Goal: Find specific page/section: Find specific page/section

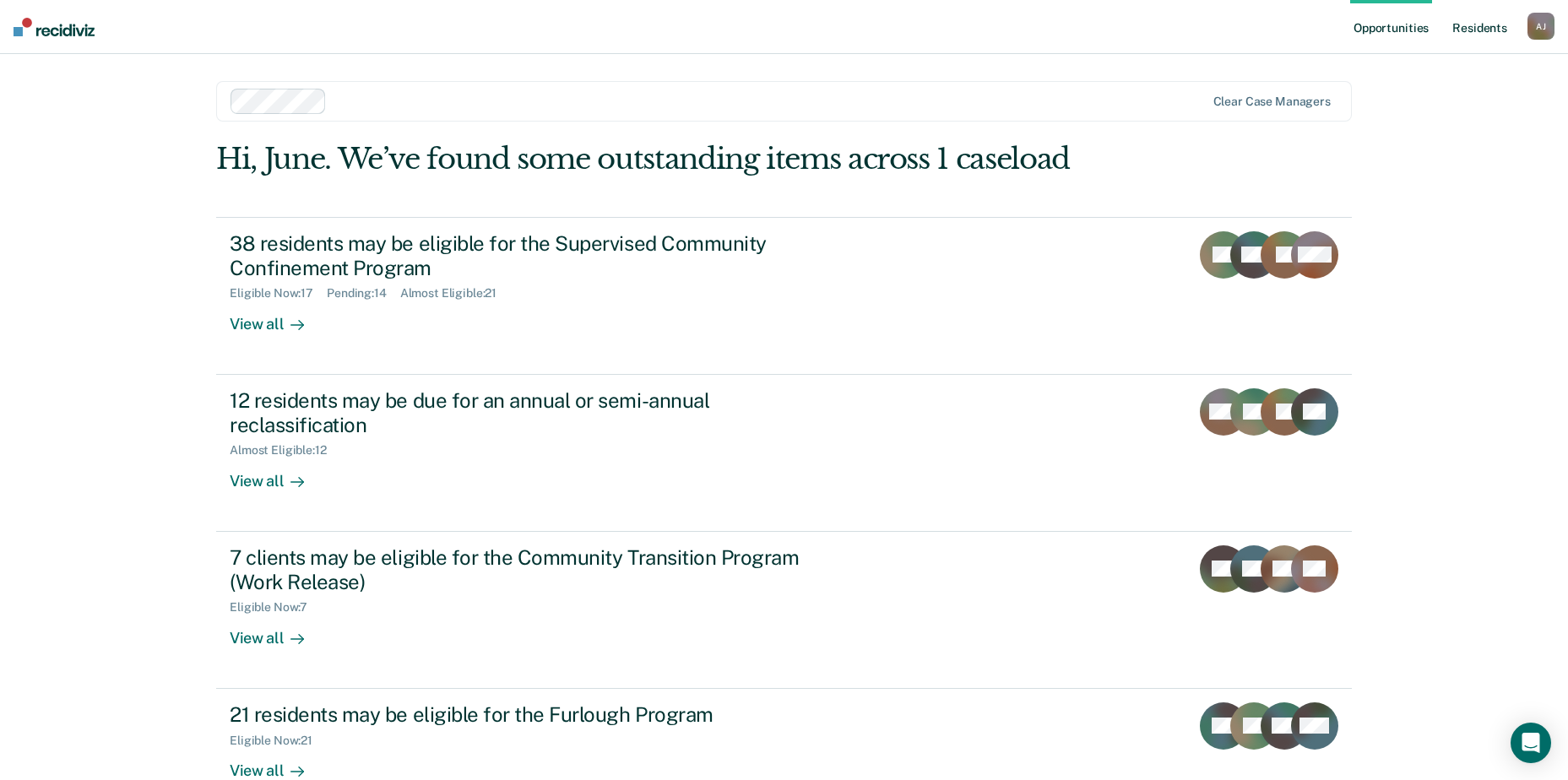
click at [1467, 31] on link "Resident s" at bounding box center [1480, 27] width 61 height 54
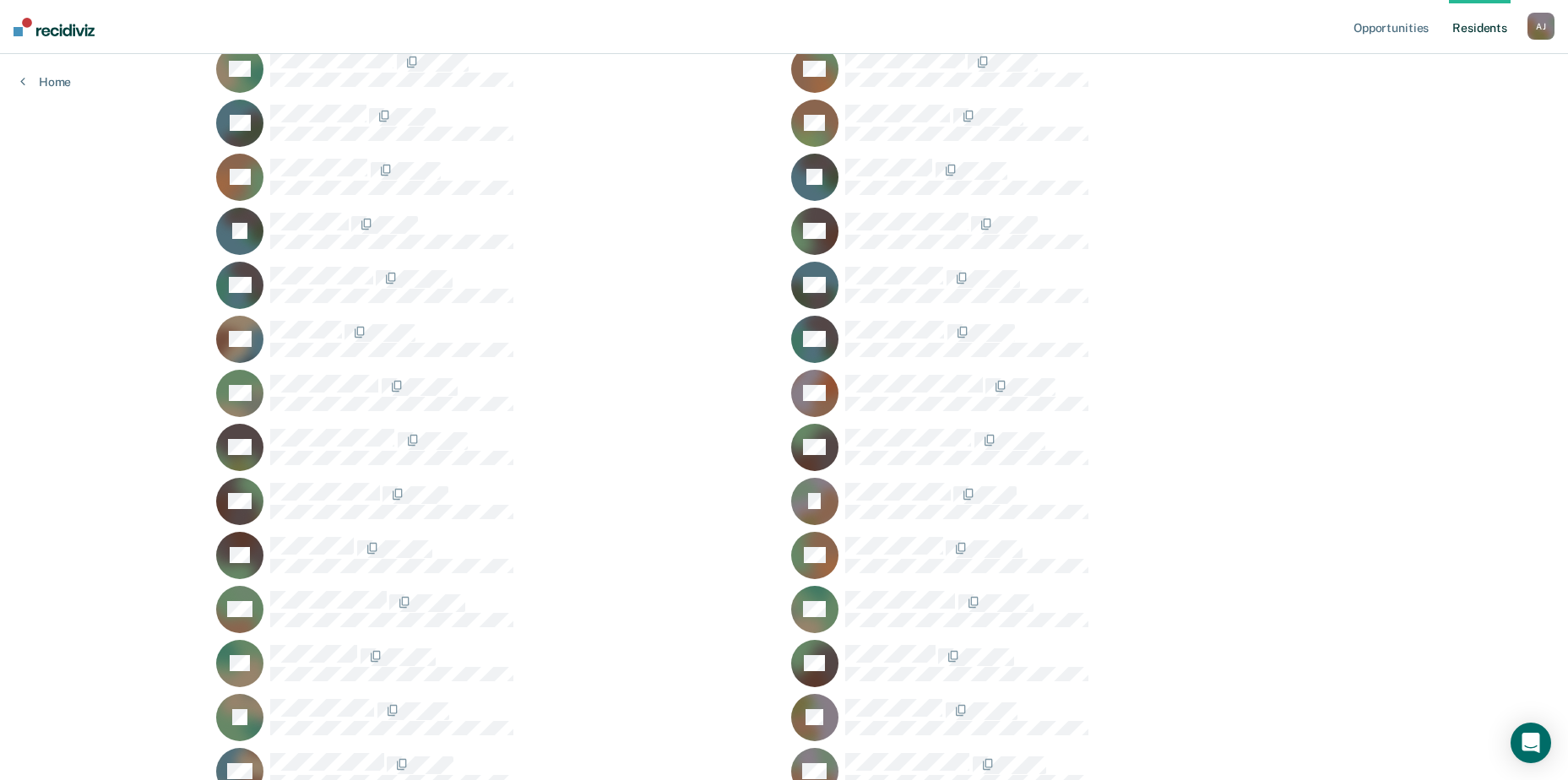
scroll to position [591, 0]
